Goal: Task Accomplishment & Management: Manage account settings

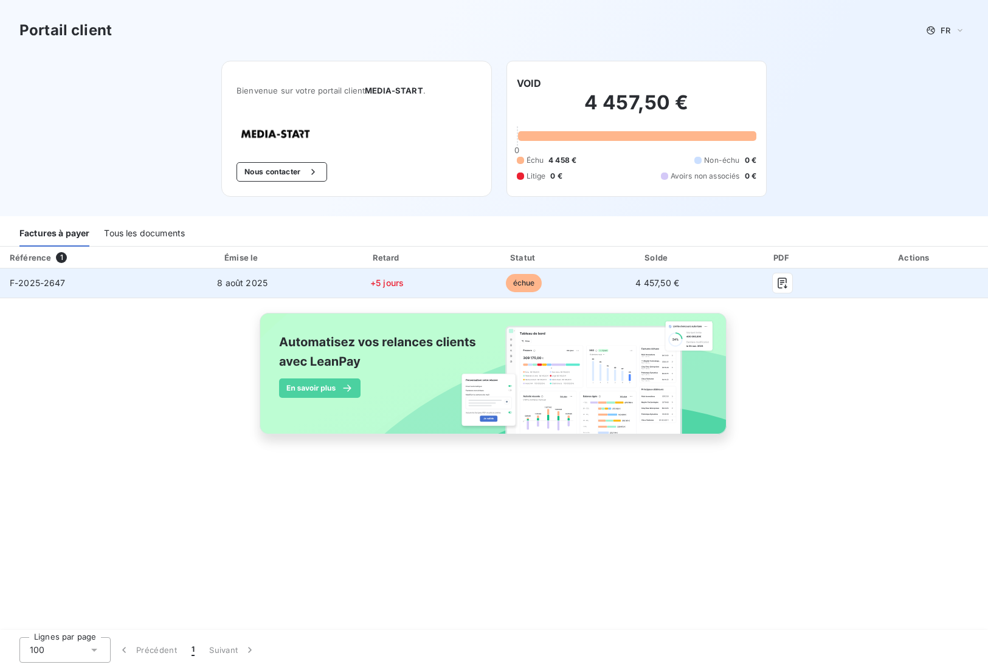
click at [514, 280] on span "échue" at bounding box center [524, 283] width 36 height 18
click at [55, 275] on td "F-2025-2647" at bounding box center [83, 283] width 167 height 29
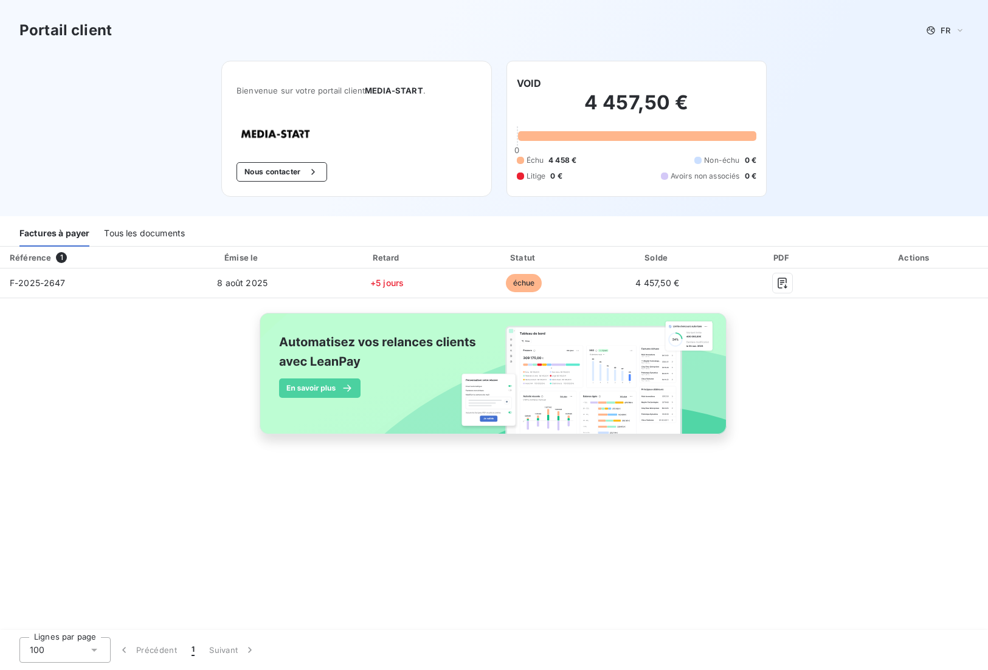
click at [124, 241] on div "Tous les documents" at bounding box center [144, 234] width 81 height 26
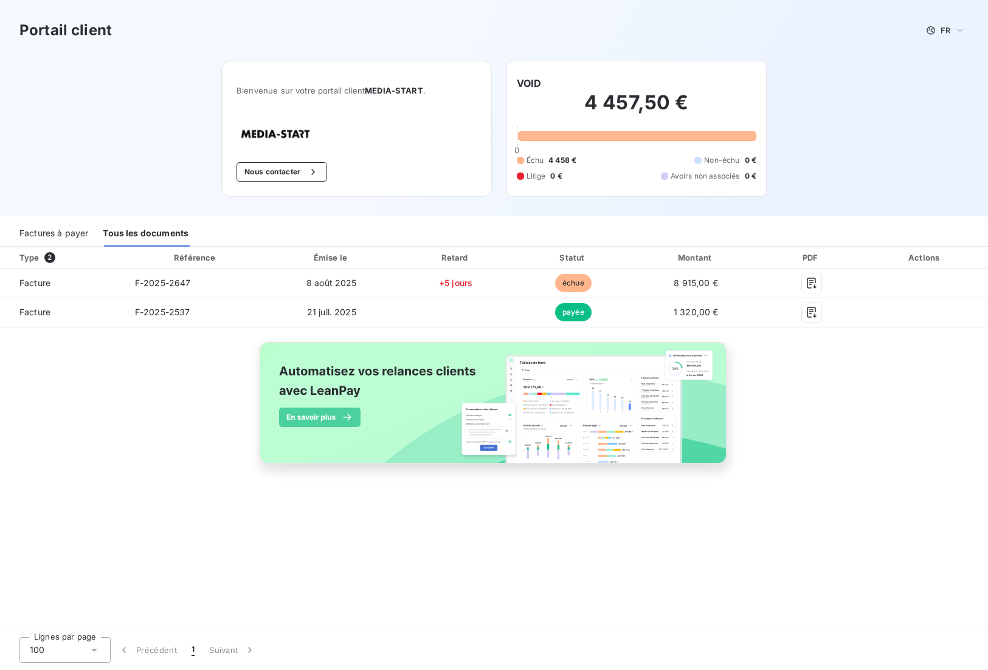
click at [52, 238] on div "Factures à payer" at bounding box center [53, 234] width 69 height 26
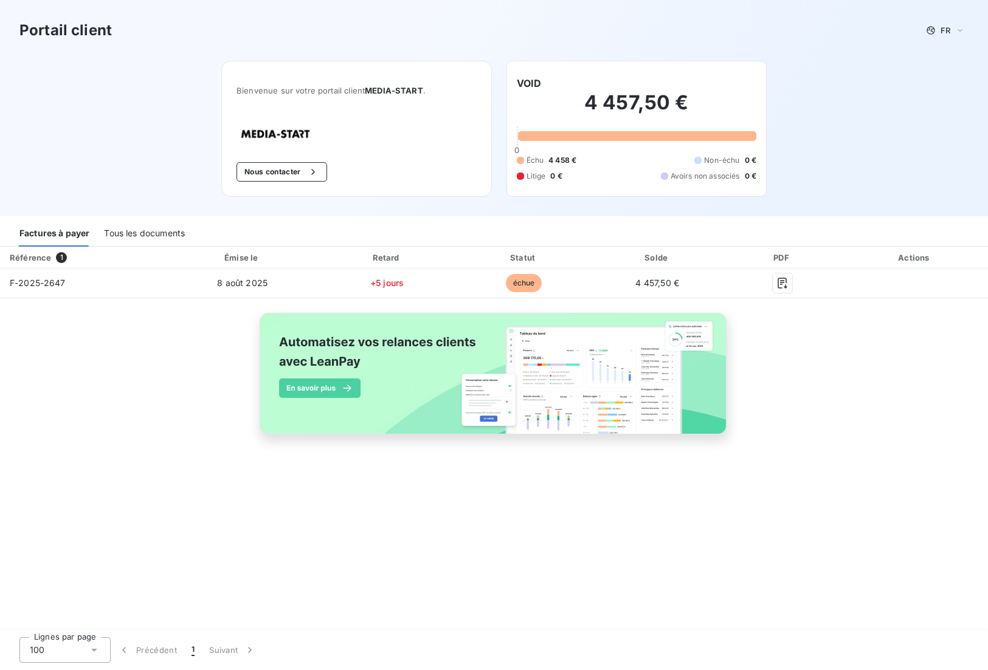
click at [115, 247] on th "Référence 1" at bounding box center [83, 258] width 167 height 22
click at [117, 236] on div "Tous les documents" at bounding box center [144, 234] width 81 height 26
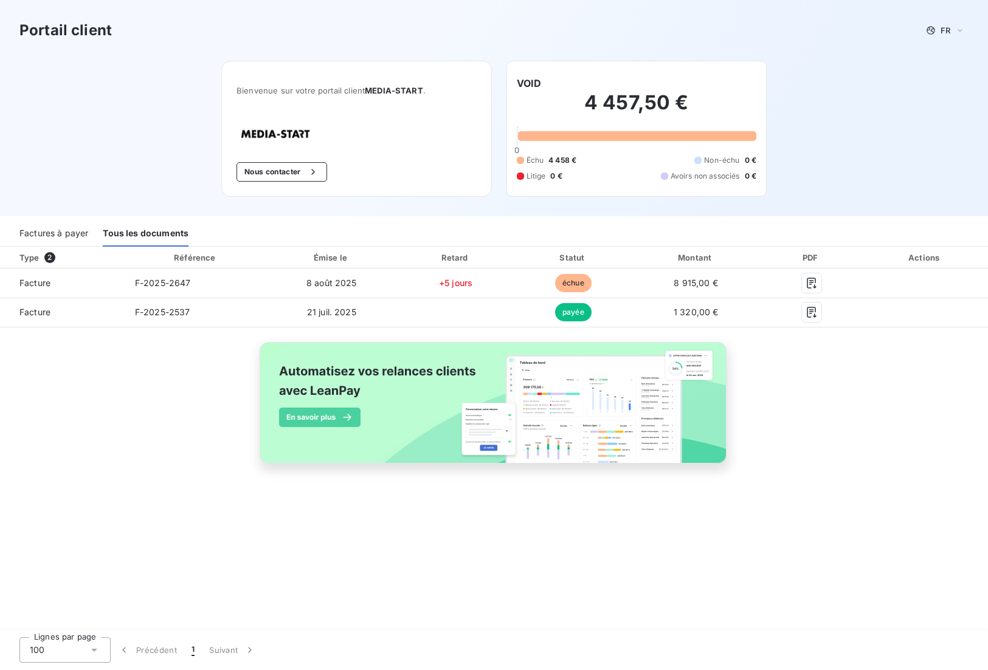
click at [59, 236] on div "Factures à payer" at bounding box center [53, 234] width 69 height 26
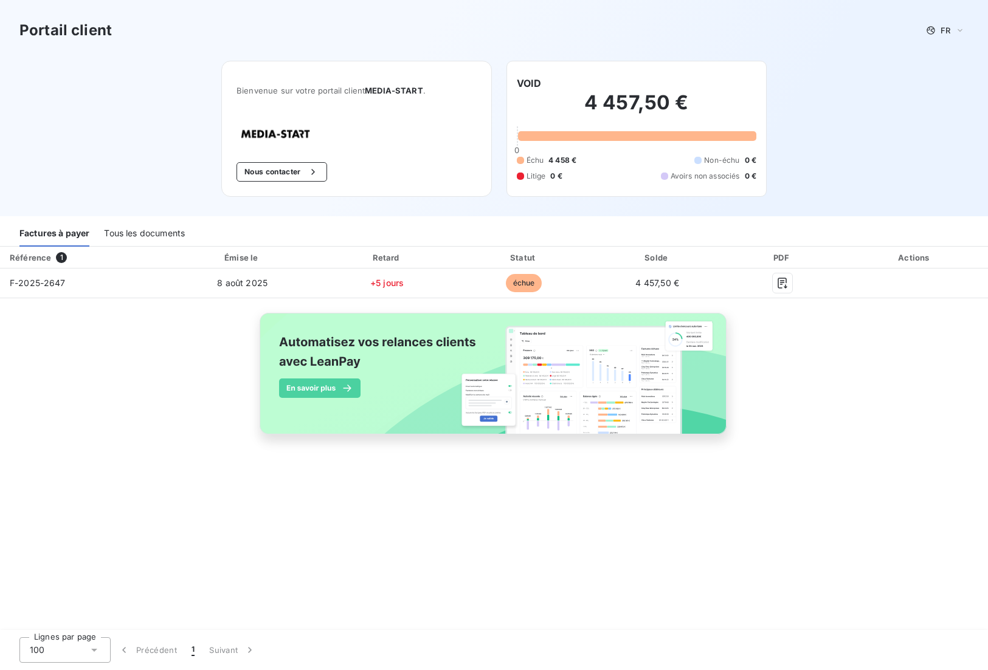
click at [396, 119] on div "Bienvenue sur votre portail client MEDIA-START . Nous contacter" at bounding box center [356, 129] width 270 height 136
click at [411, 131] on div "Bienvenue sur votre portail client MEDIA-START . Nous contacter" at bounding box center [356, 129] width 270 height 136
